Goal: Task Accomplishment & Management: Use online tool/utility

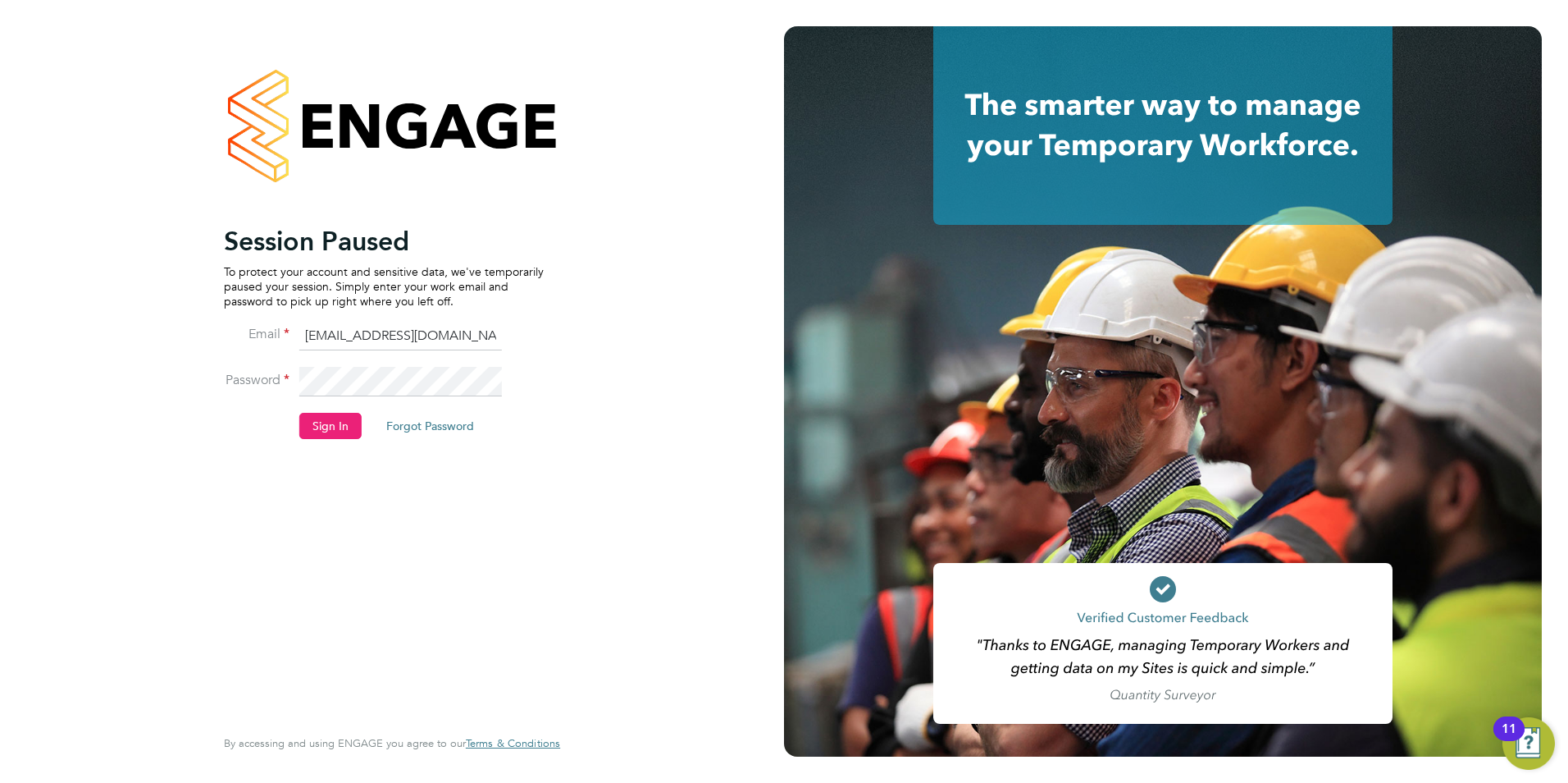
click at [326, 419] on button "Sign In" at bounding box center [330, 426] width 62 height 26
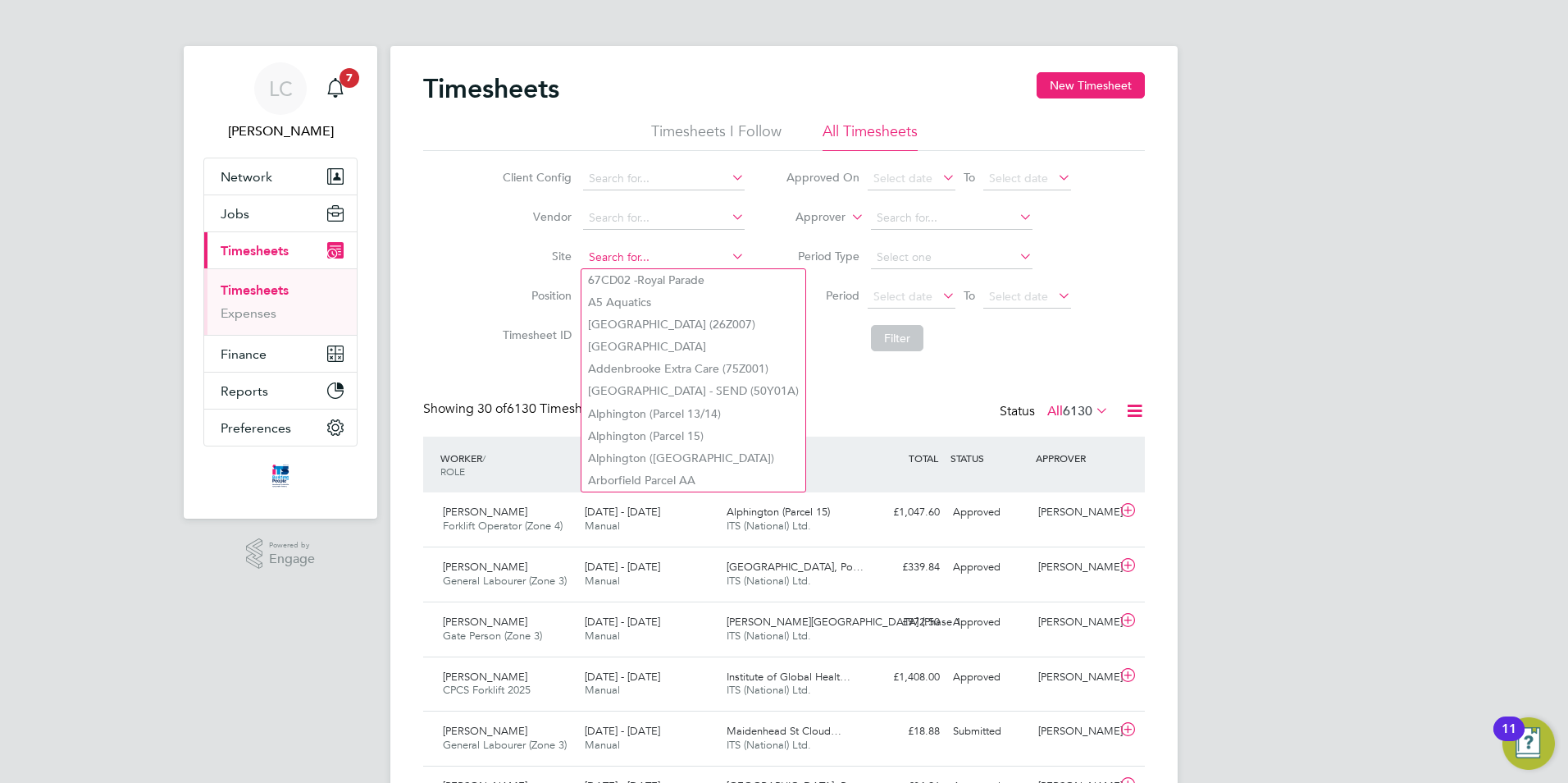
click at [599, 265] on input at bounding box center [664, 257] width 162 height 23
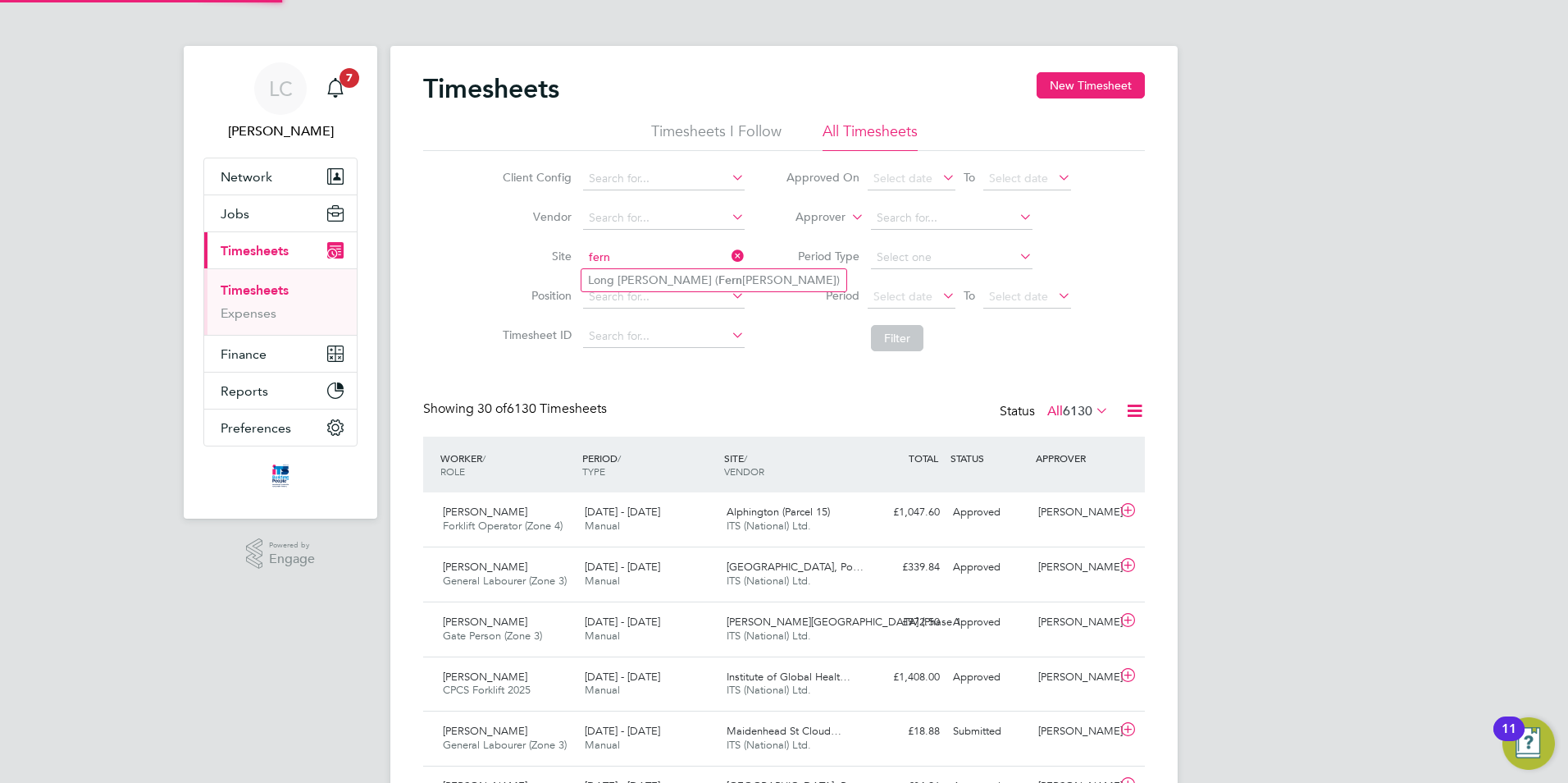
click at [622, 273] on li "Long [PERSON_NAME] ( [PERSON_NAME][GEOGRAPHIC_DATA])" at bounding box center [714, 280] width 265 height 22
type input "Long [PERSON_NAME] ([GEOGRAPHIC_DATA])"
click at [913, 346] on button "Filter" at bounding box center [897, 337] width 52 height 26
